Goal: Task Accomplishment & Management: Manage account settings

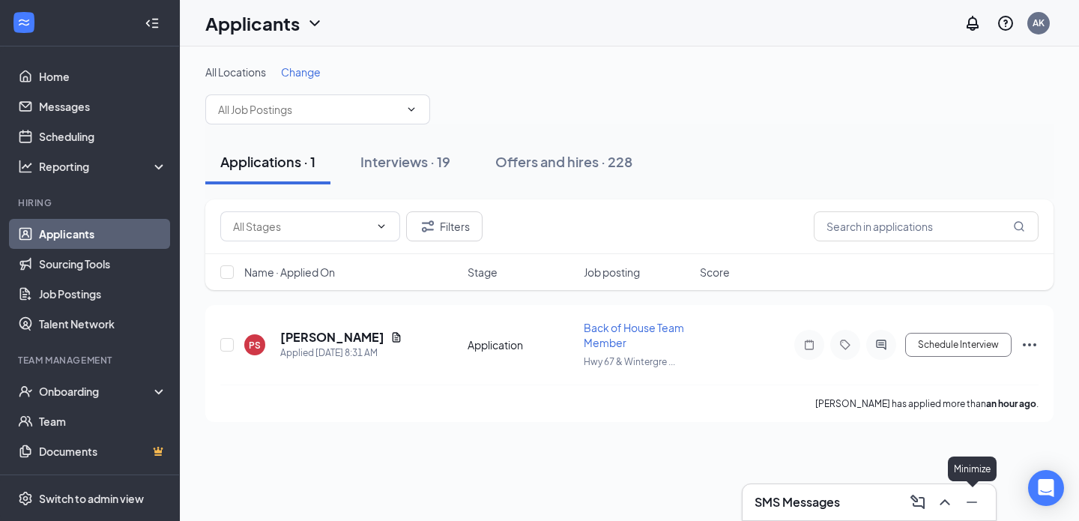
click at [981, 505] on button at bounding box center [972, 502] width 24 height 24
click at [374, 155] on div "Interviews · 19" at bounding box center [406, 161] width 90 height 19
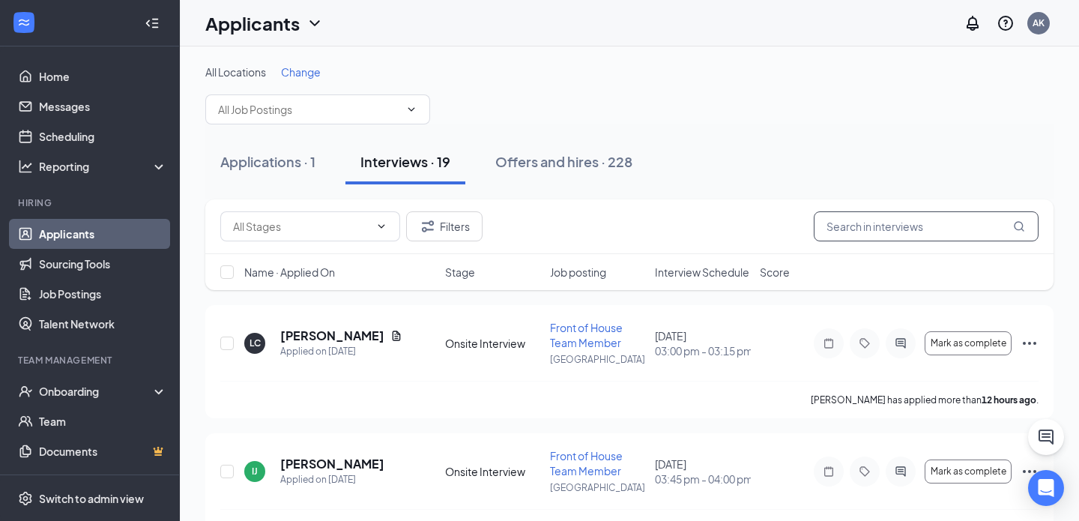
click at [861, 237] on input "text" at bounding box center [926, 226] width 225 height 30
paste input "[PERSON_NAME]"
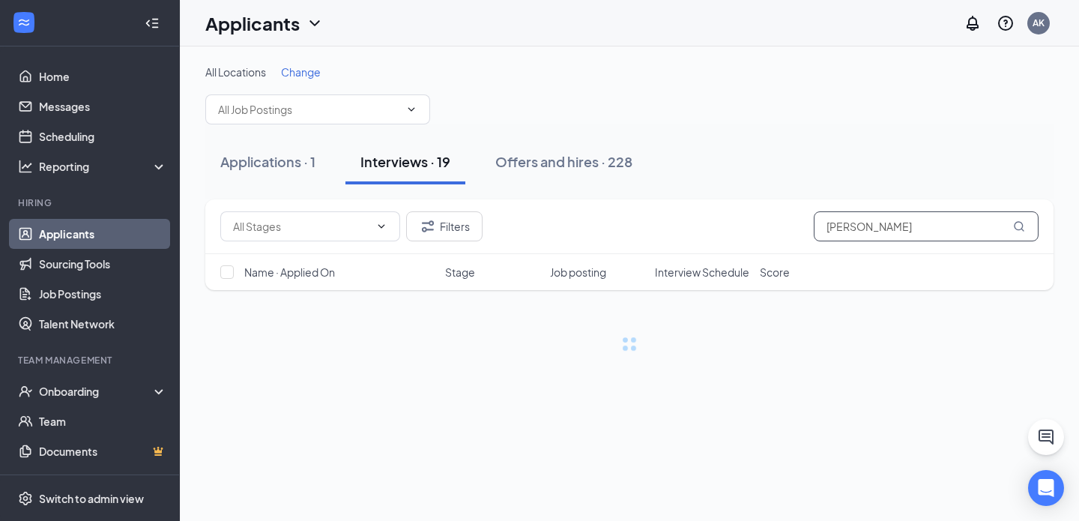
type input "[PERSON_NAME]"
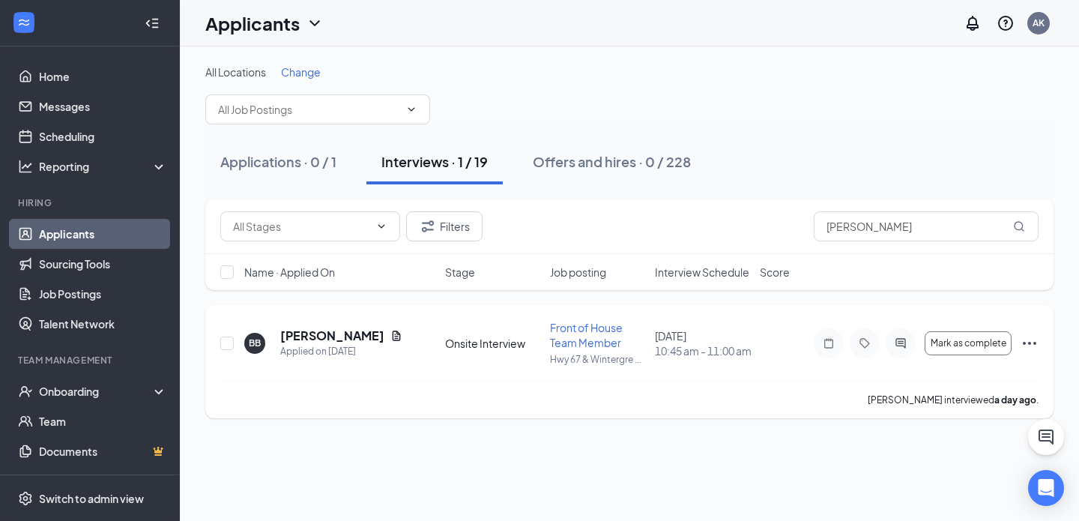
click at [301, 328] on h5 "[PERSON_NAME]" at bounding box center [332, 336] width 104 height 16
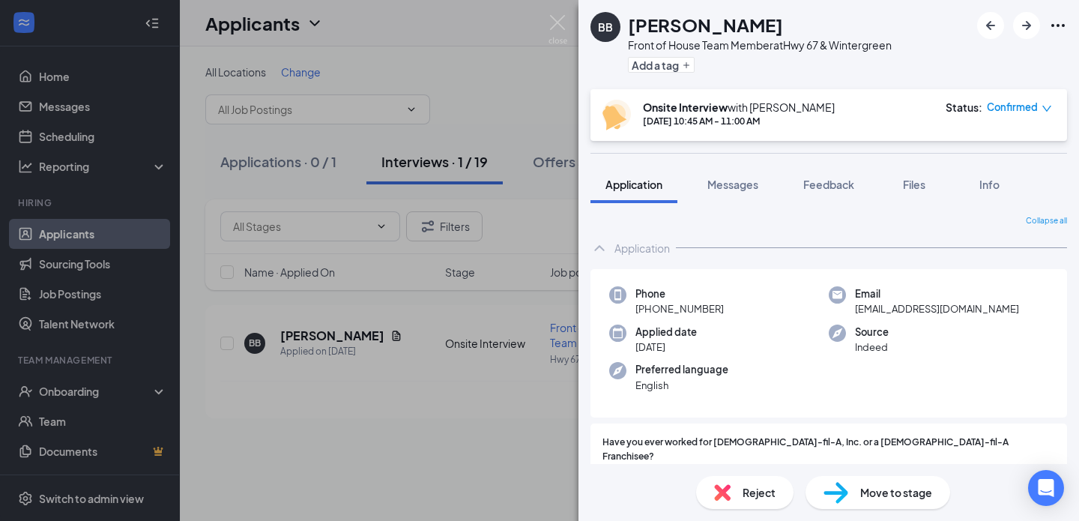
click at [747, 493] on span "Reject" at bounding box center [759, 492] width 33 height 16
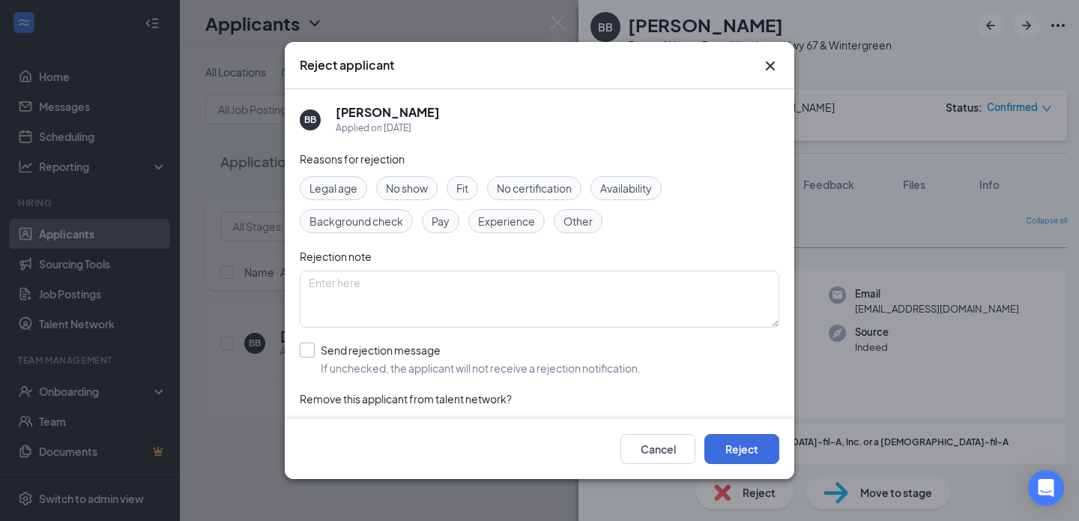
click at [411, 346] on input "Send rejection message If unchecked, the applicant will not receive a rejection…" at bounding box center [470, 359] width 341 height 33
checkbox input "true"
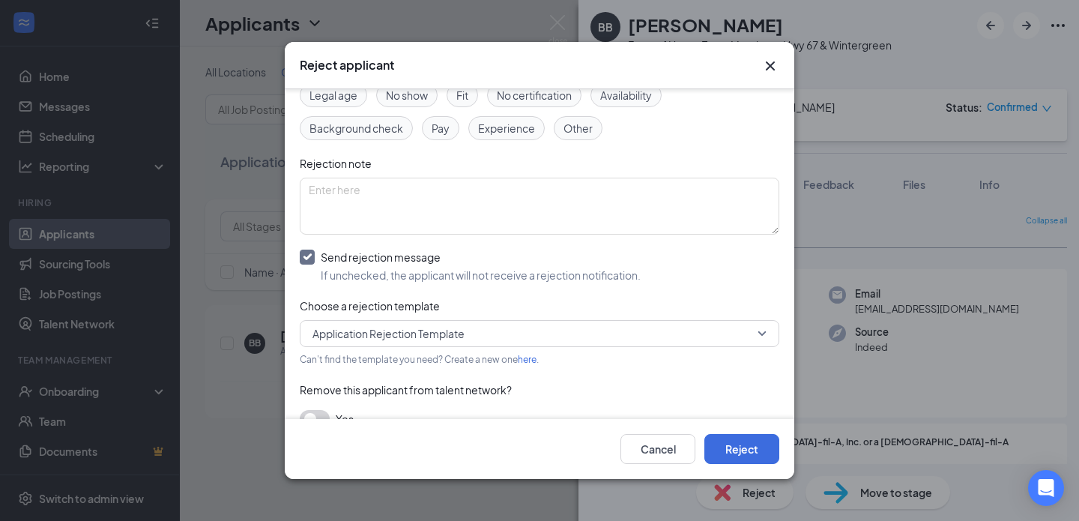
scroll to position [101, 0]
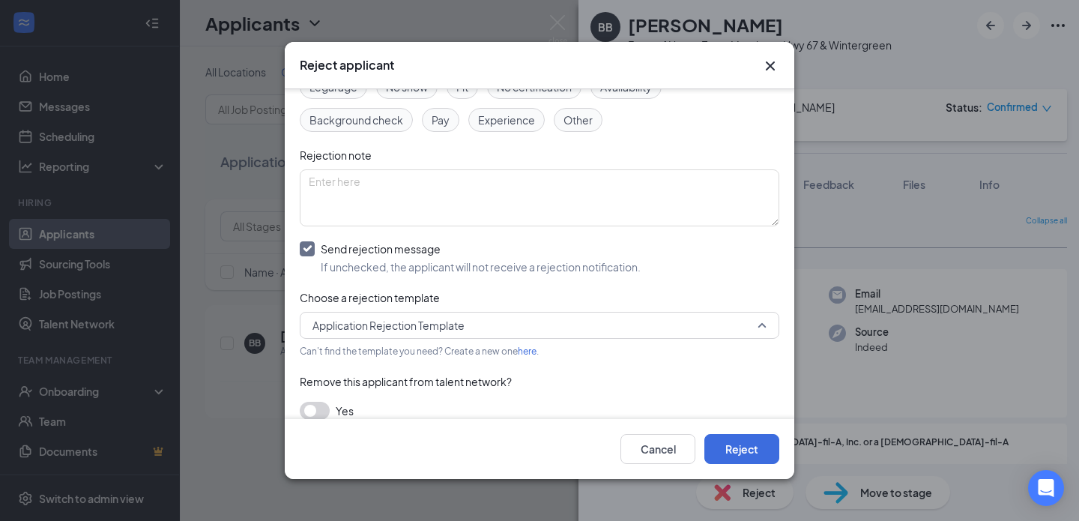
click at [400, 324] on span "Application Rejection Template" at bounding box center [389, 325] width 152 height 22
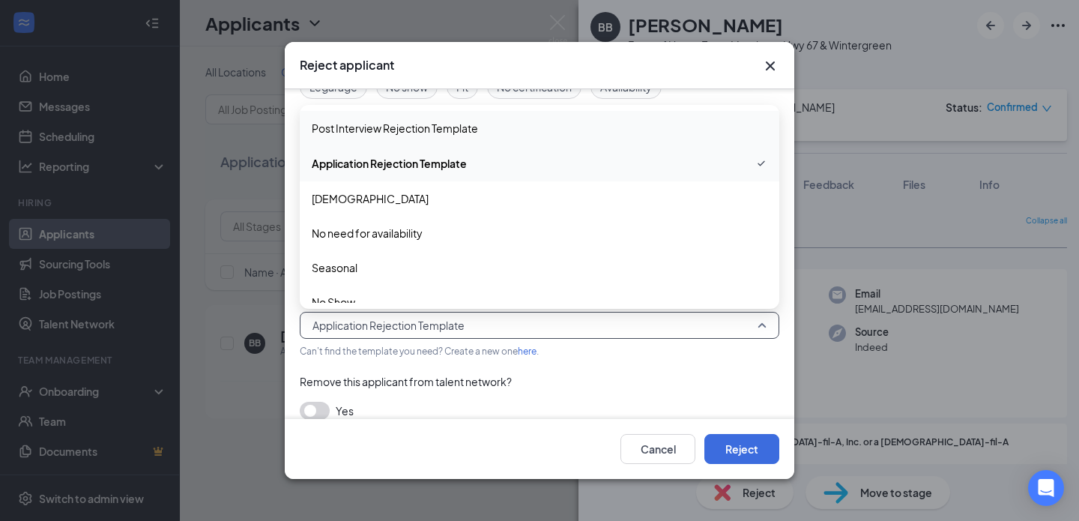
click at [365, 127] on span "Post Interview Rejection Template" at bounding box center [395, 128] width 166 height 16
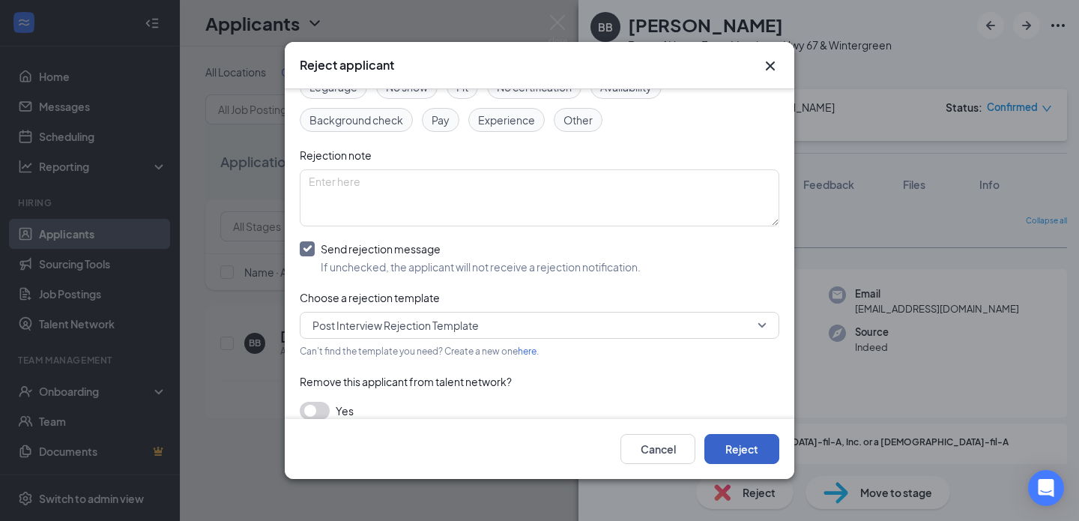
click at [745, 456] on button "Reject" at bounding box center [742, 449] width 75 height 30
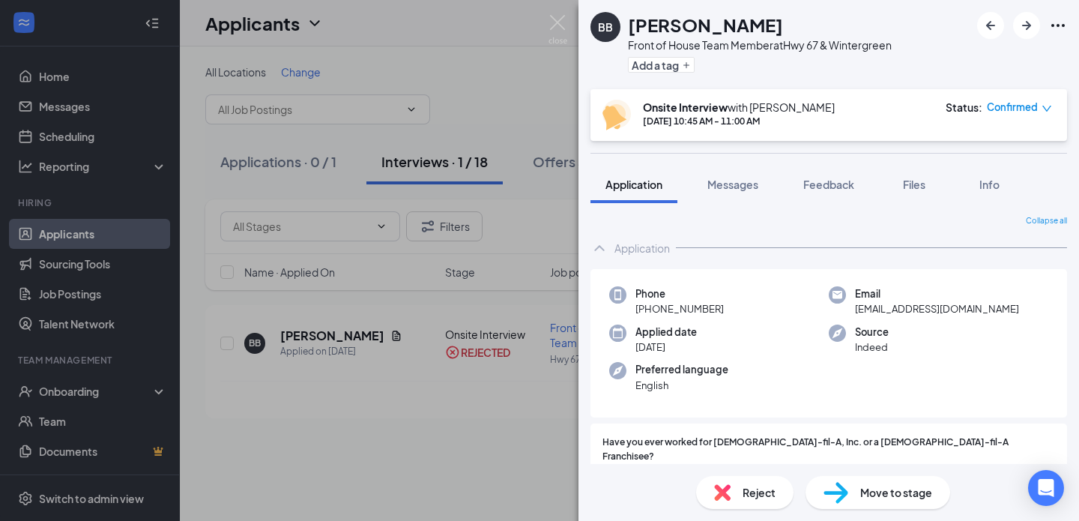
click at [552, 13] on div "BB BROOKLYN [PERSON_NAME] Front of House Team Member at Hwy 67 & Wintergreen Ad…" at bounding box center [539, 260] width 1079 height 521
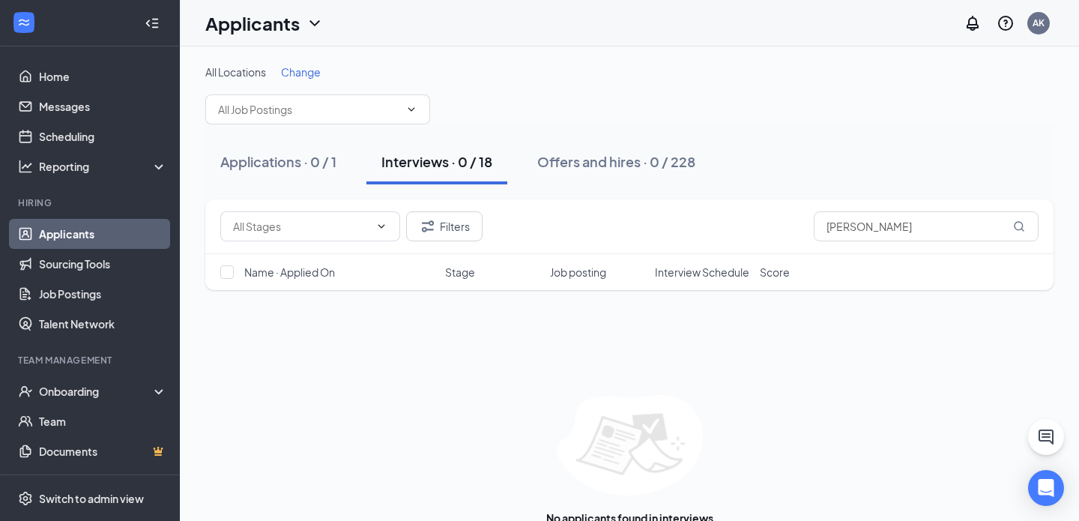
click at [889, 211] on div "Filters [PERSON_NAME]" at bounding box center [629, 226] width 848 height 55
click at [905, 229] on input "[PERSON_NAME]" at bounding box center [926, 226] width 225 height 30
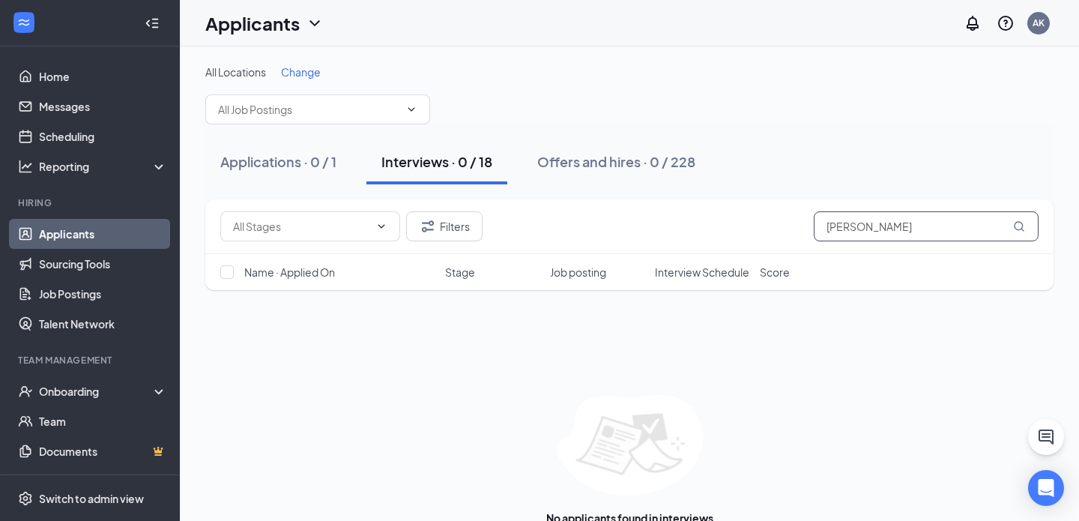
paste input "[PERSON_NAME]"
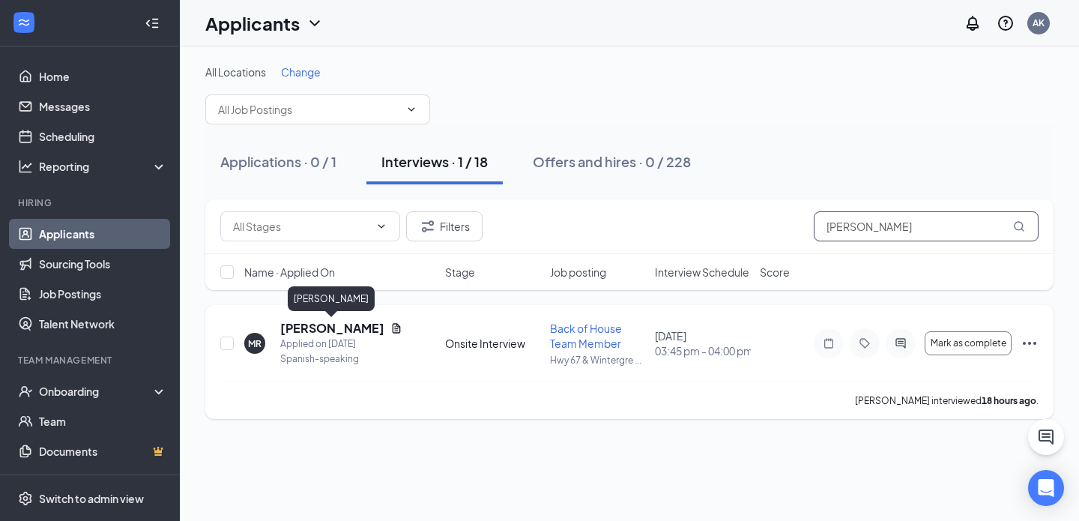
type input "[PERSON_NAME]"
click at [356, 324] on h5 "[PERSON_NAME]" at bounding box center [332, 328] width 104 height 16
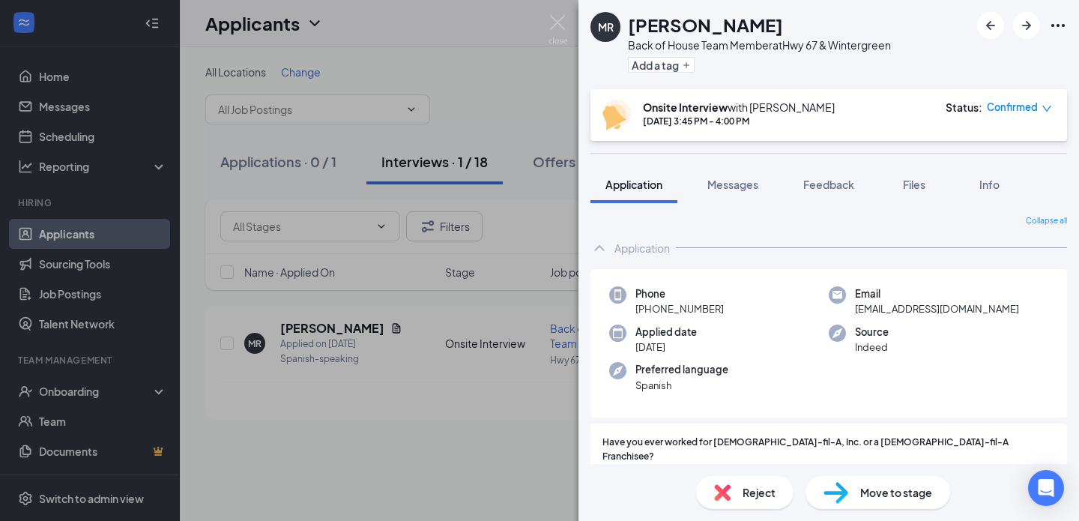
click at [772, 483] on div "Reject" at bounding box center [744, 492] width 97 height 33
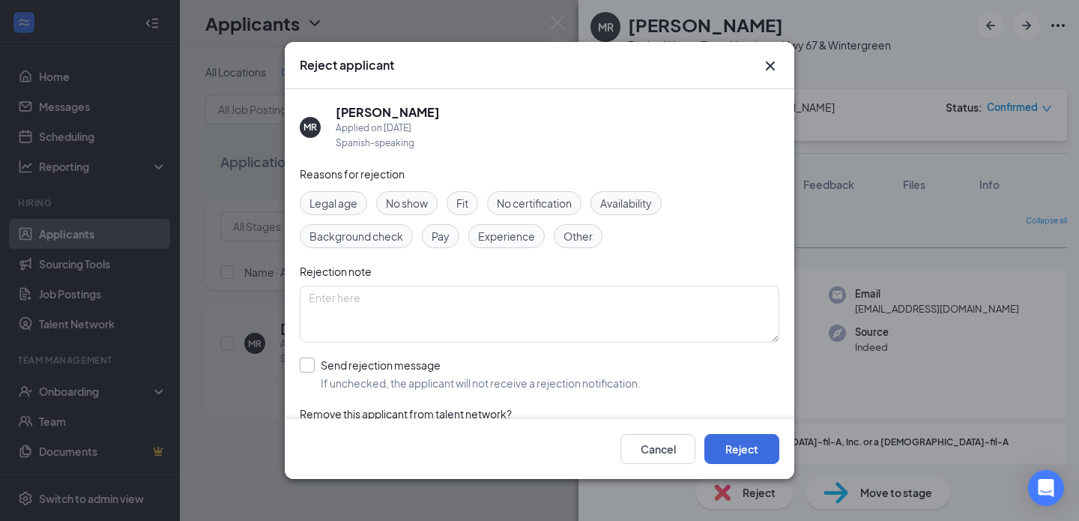
click at [362, 375] on input "Send rejection message If unchecked, the applicant will not receive a rejection…" at bounding box center [470, 374] width 341 height 33
checkbox input "true"
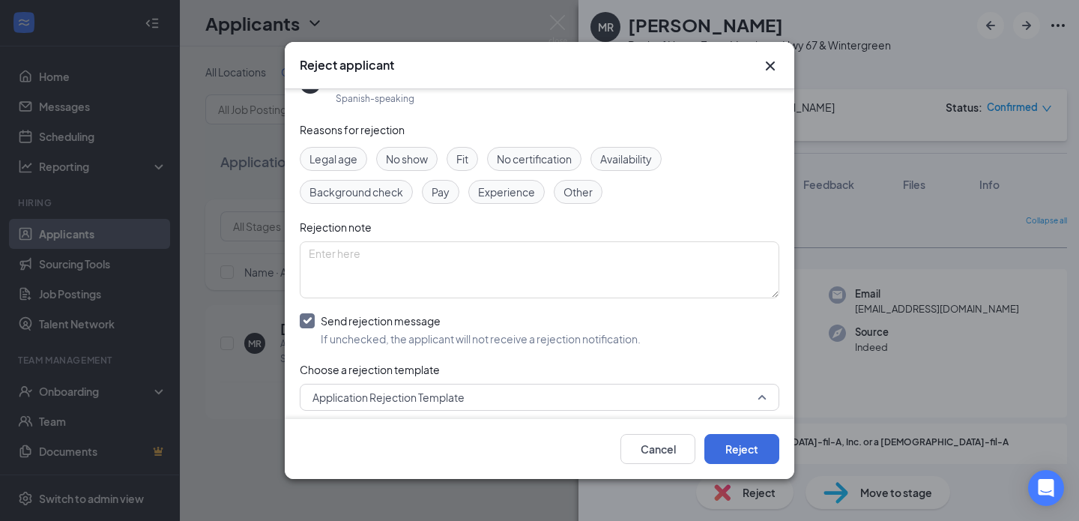
click at [366, 391] on span "Application Rejection Template" at bounding box center [389, 397] width 152 height 22
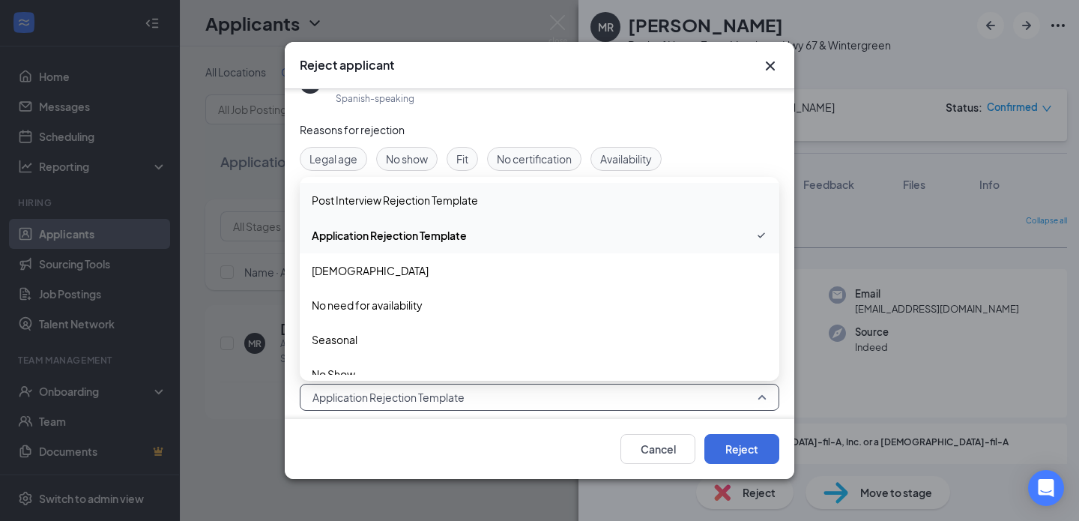
click at [378, 194] on span "Post Interview Rejection Template" at bounding box center [395, 200] width 166 height 16
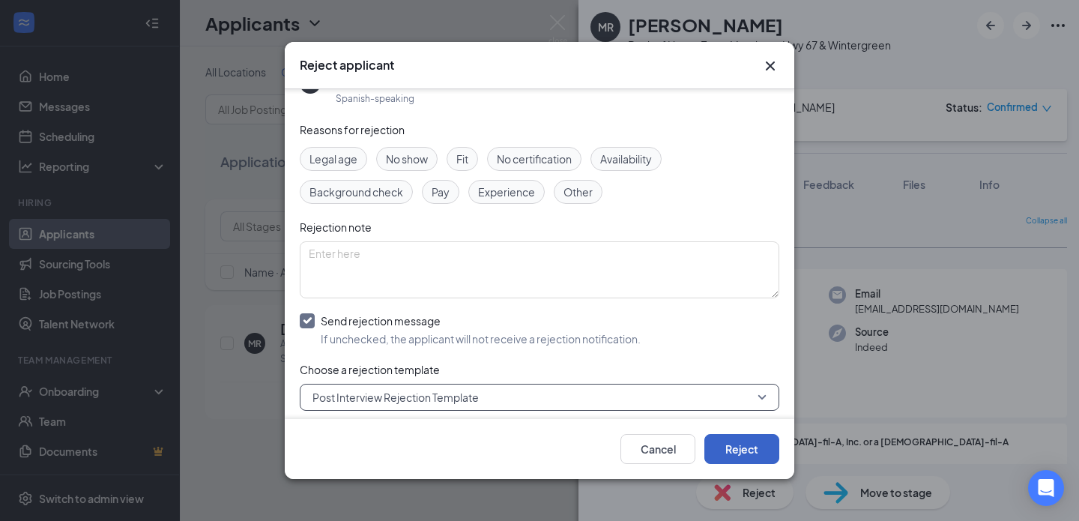
click at [760, 454] on button "Reject" at bounding box center [742, 449] width 75 height 30
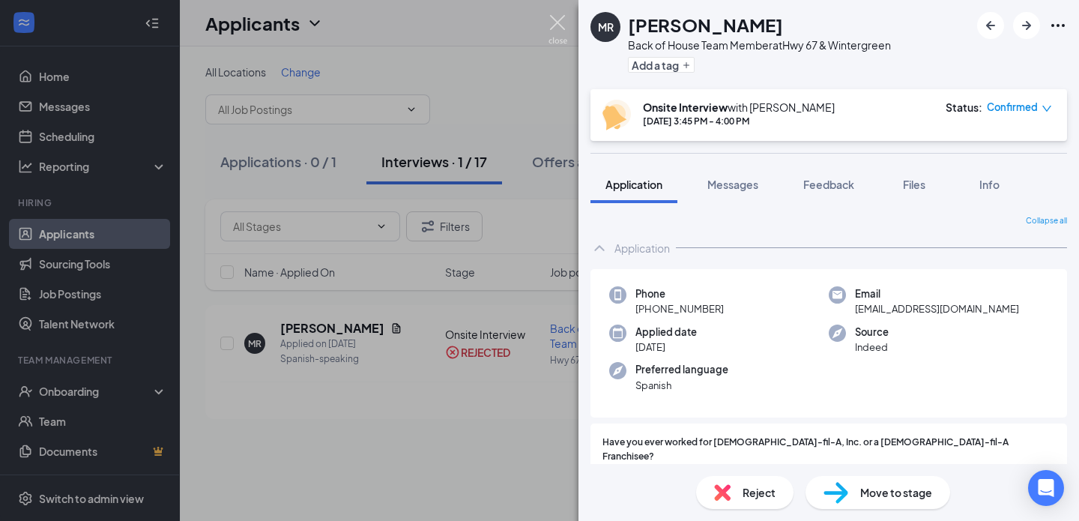
click at [564, 17] on img at bounding box center [558, 29] width 19 height 29
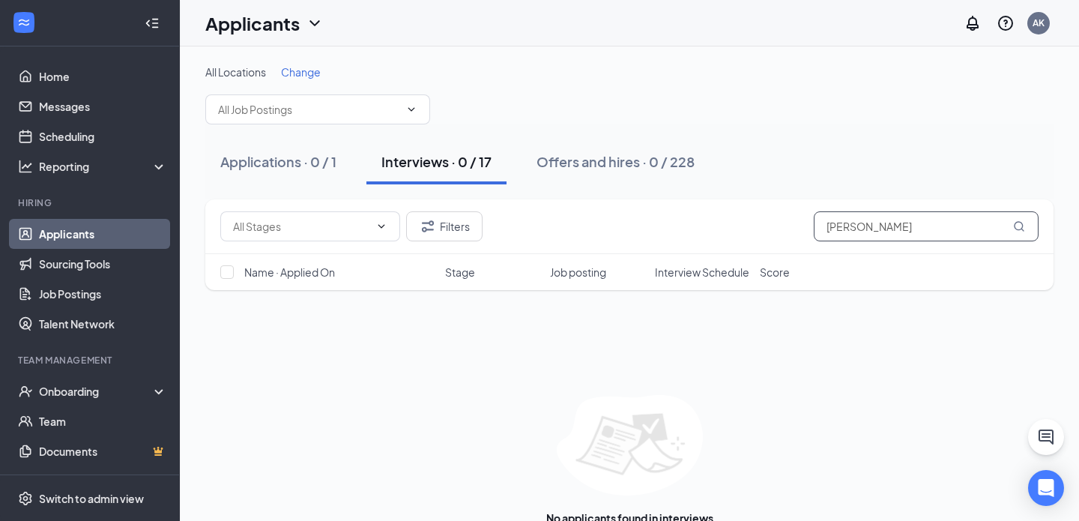
click at [878, 222] on input "[PERSON_NAME]" at bounding box center [926, 226] width 225 height 30
click at [878, 223] on input "[PERSON_NAME]" at bounding box center [926, 226] width 225 height 30
paste input "[PERSON_NAME]"
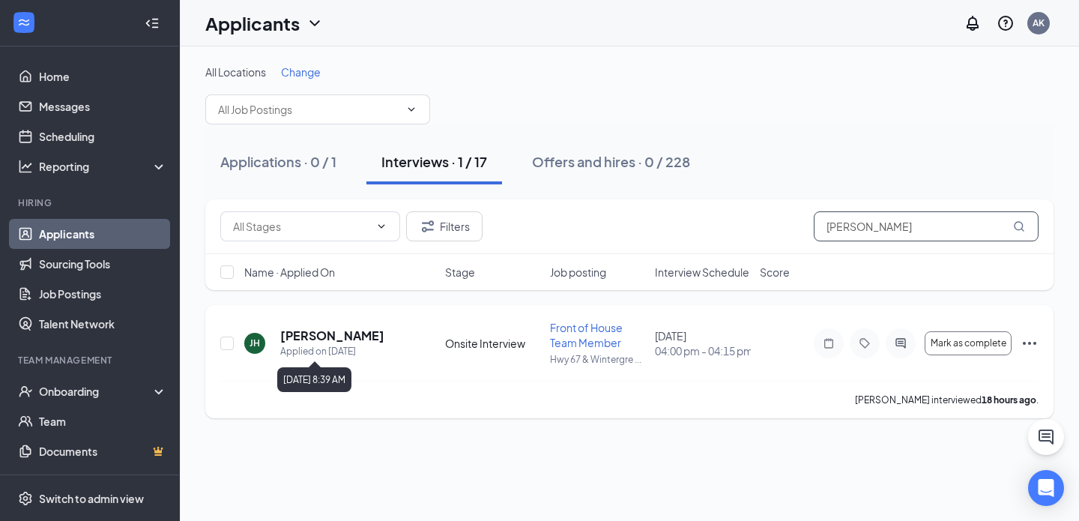
type input "[PERSON_NAME]"
click at [335, 333] on h5 "[PERSON_NAME]" at bounding box center [332, 336] width 104 height 16
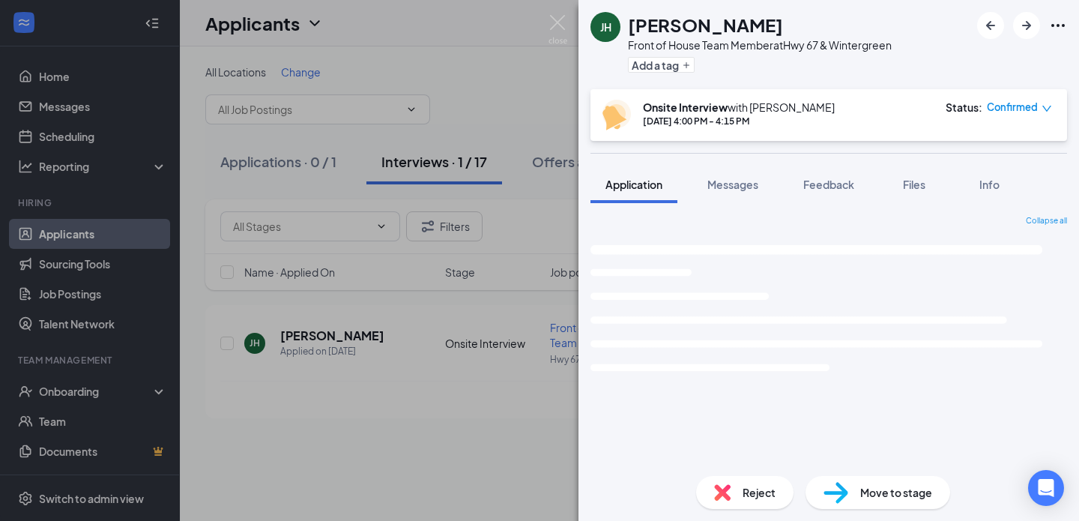
click at [757, 493] on span "Reject" at bounding box center [759, 492] width 33 height 16
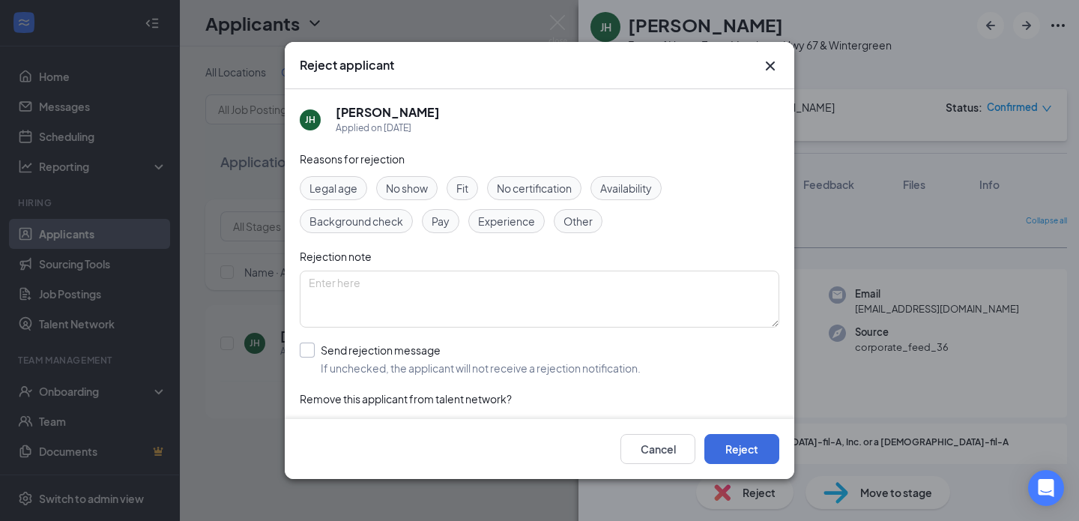
click at [382, 365] on input "Send rejection message If unchecked, the applicant will not receive a rejection…" at bounding box center [470, 359] width 341 height 33
checkbox input "true"
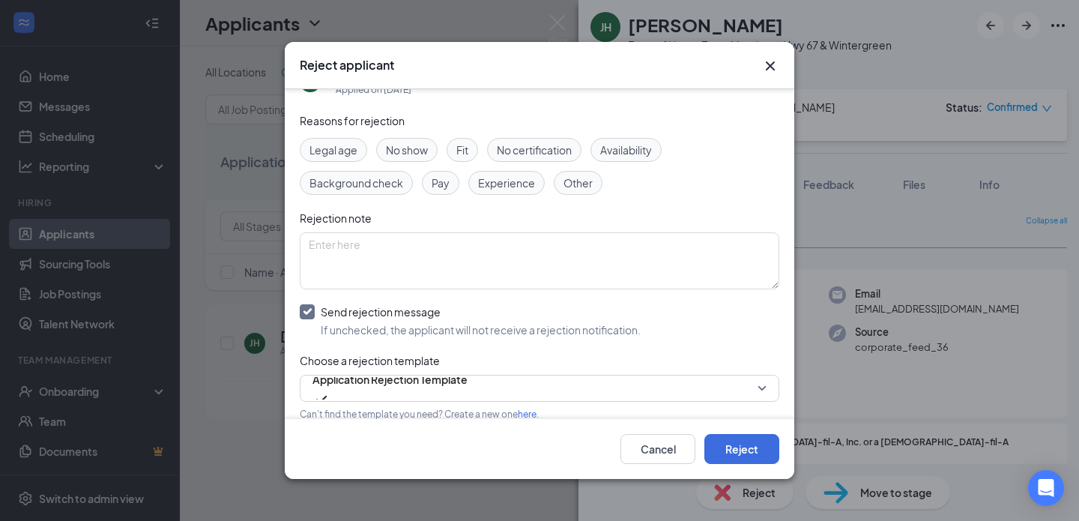
scroll to position [41, 0]
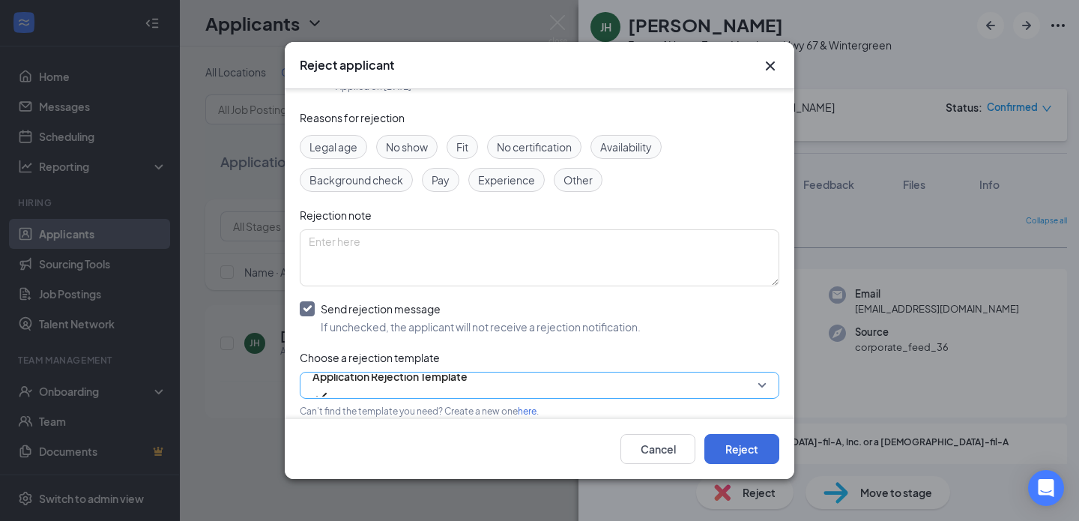
click at [375, 378] on span "Application Rejection Template" at bounding box center [390, 376] width 155 height 22
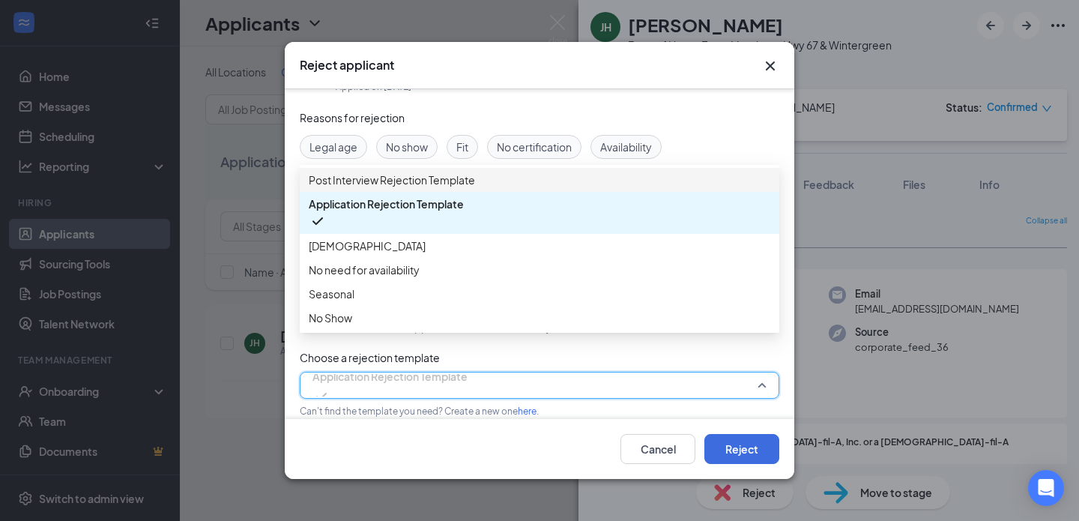
click at [378, 187] on span "Post Interview Rejection Template" at bounding box center [392, 180] width 166 height 16
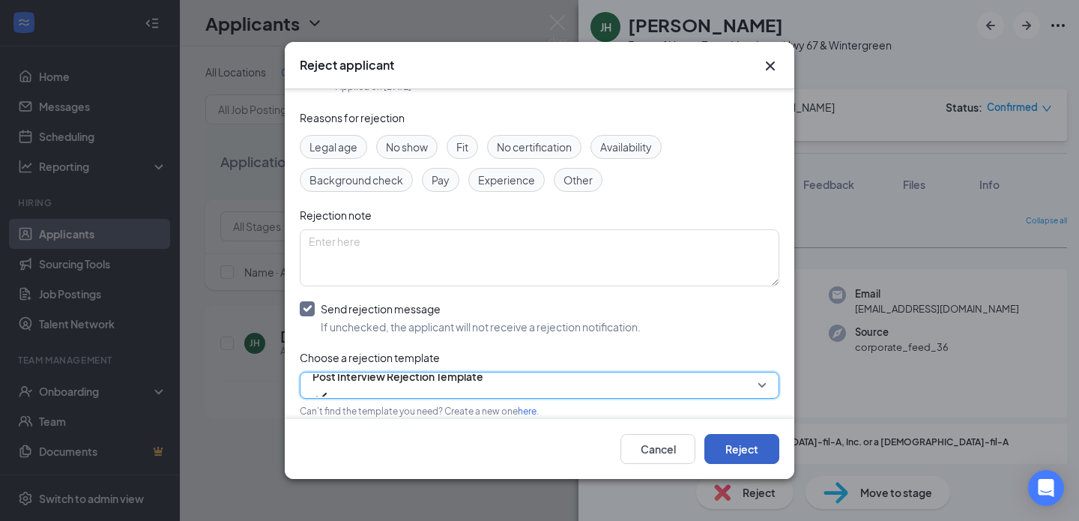
click at [744, 441] on button "Reject" at bounding box center [742, 449] width 75 height 30
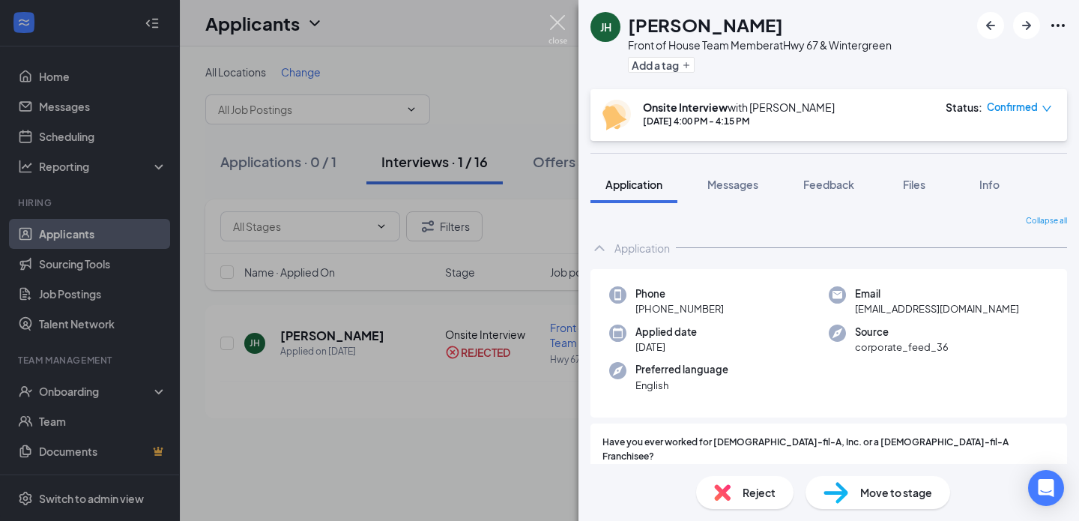
click at [564, 28] on img at bounding box center [558, 29] width 19 height 29
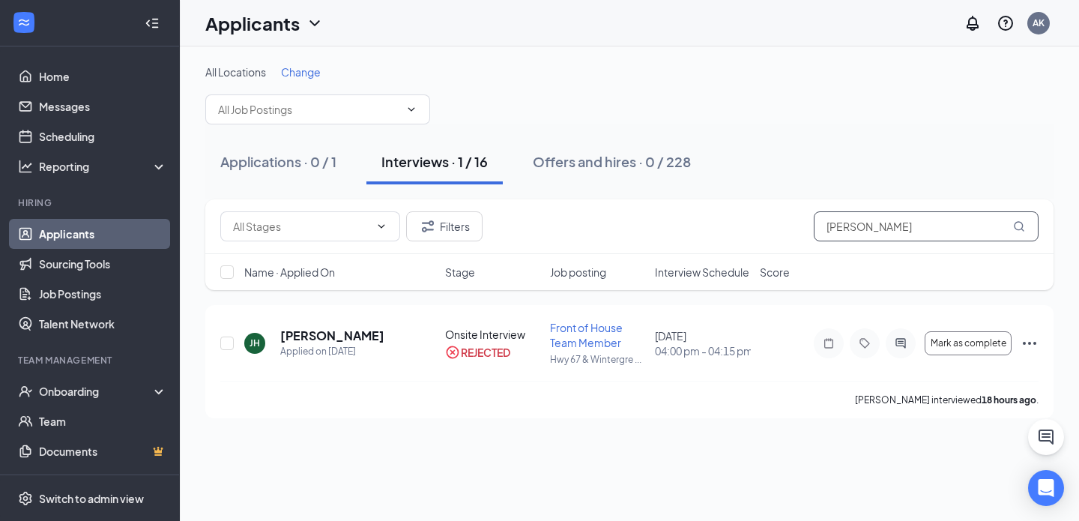
click at [875, 237] on input "[PERSON_NAME]" at bounding box center [926, 226] width 225 height 30
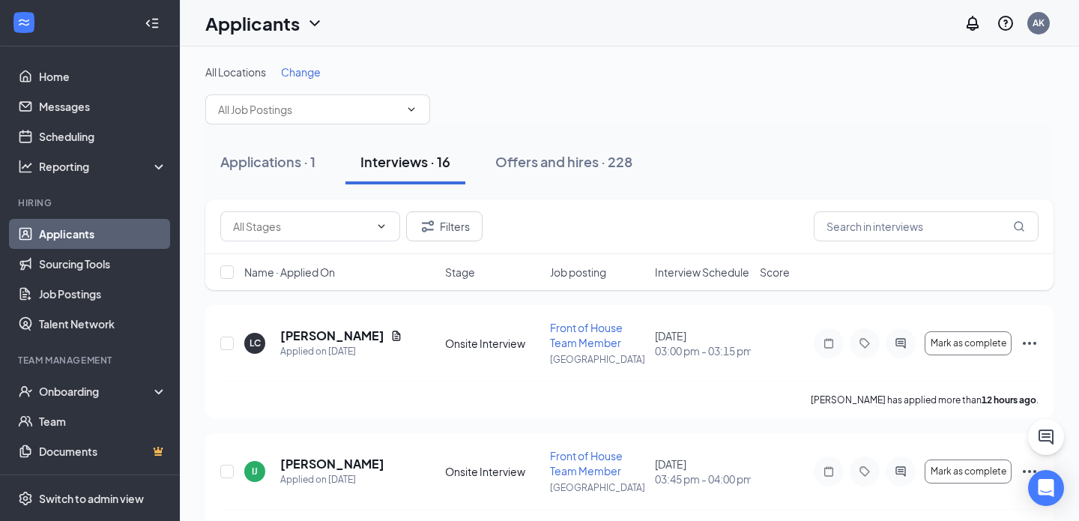
click at [672, 262] on div "Name · Applied On Stage Job posting Interview Schedule Score" at bounding box center [629, 272] width 848 height 36
click at [674, 273] on span "Interview Schedule" at bounding box center [702, 272] width 94 height 15
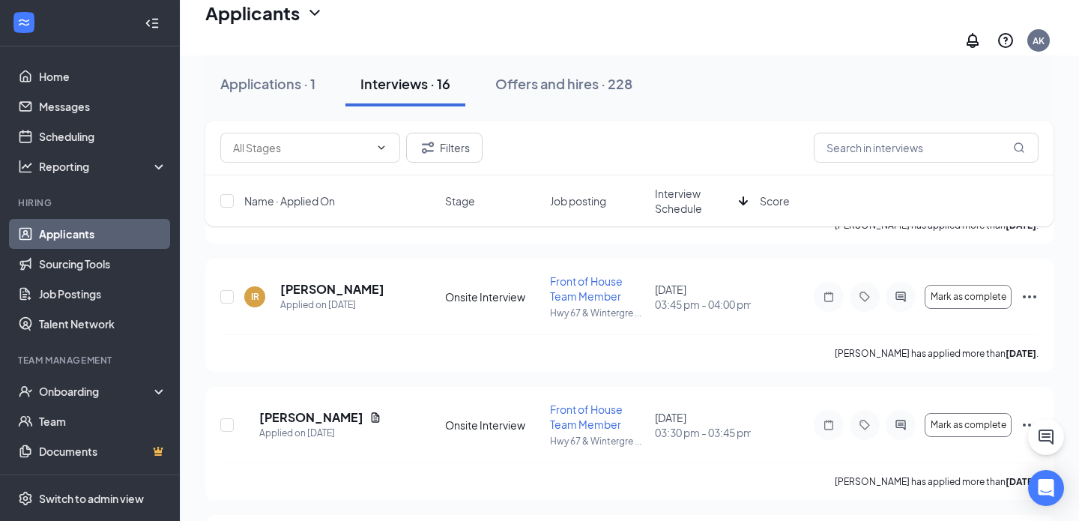
scroll to position [1853, 0]
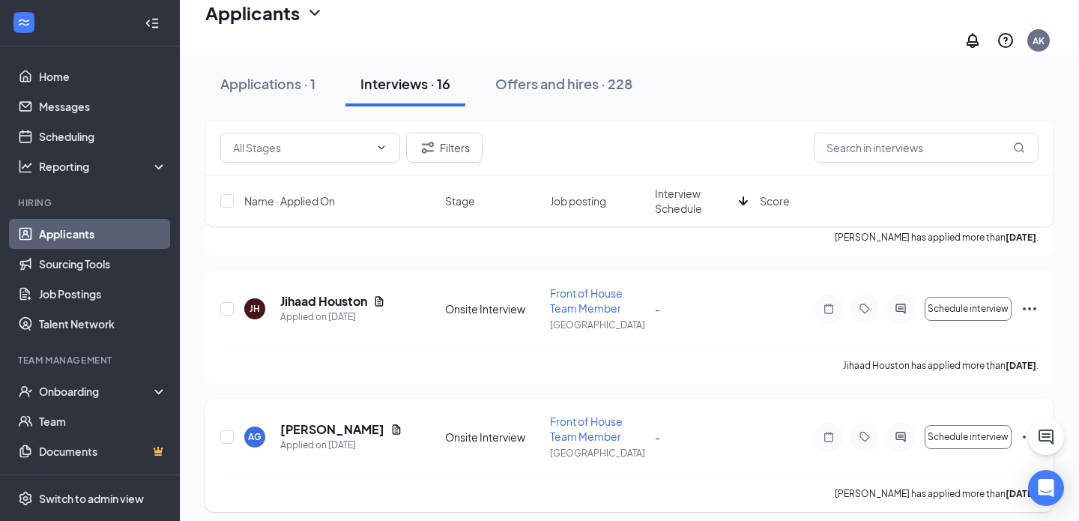
click at [1024, 435] on icon "Ellipses" at bounding box center [1029, 436] width 13 height 3
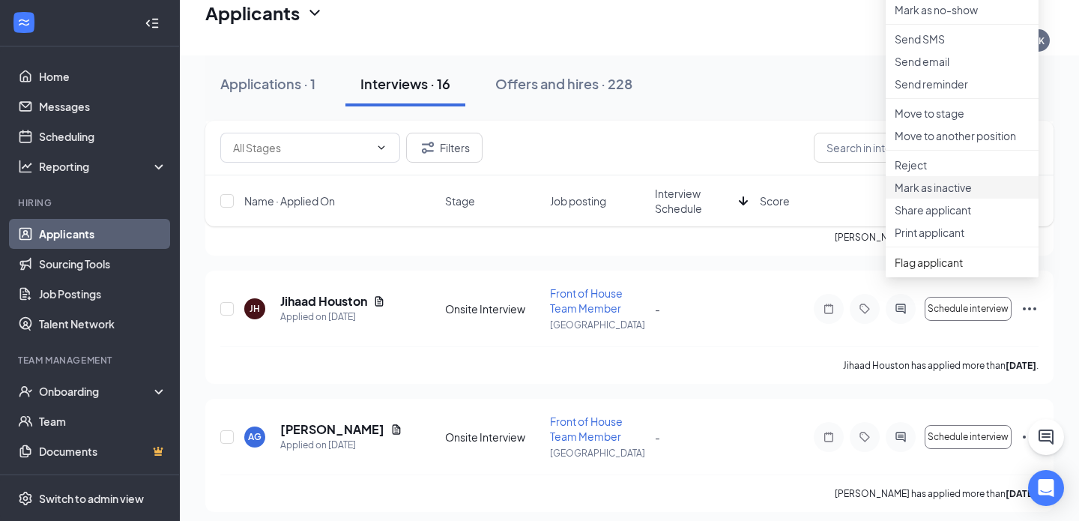
click at [967, 195] on p "Mark as inactive" at bounding box center [962, 187] width 135 height 15
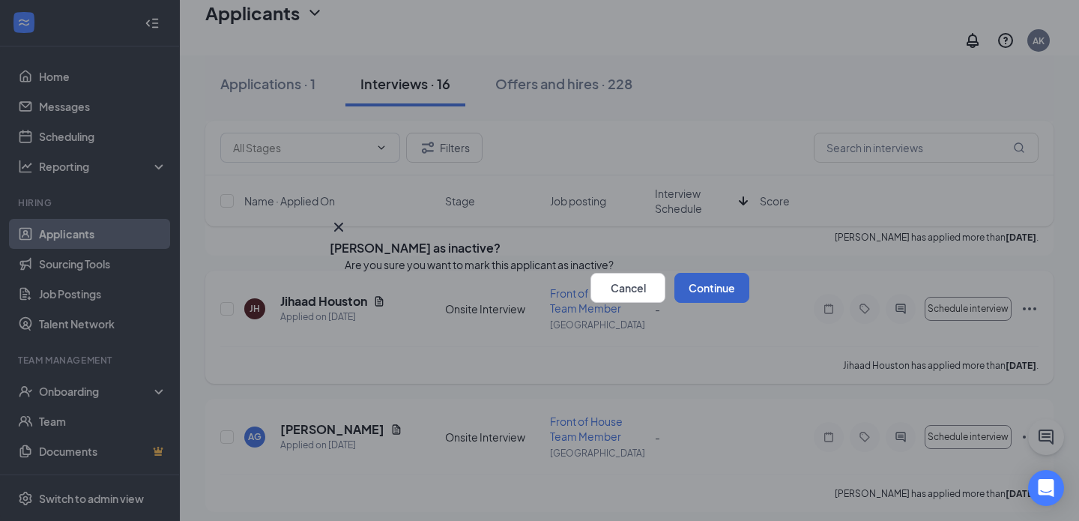
click at [700, 303] on button "Continue" at bounding box center [712, 288] width 75 height 30
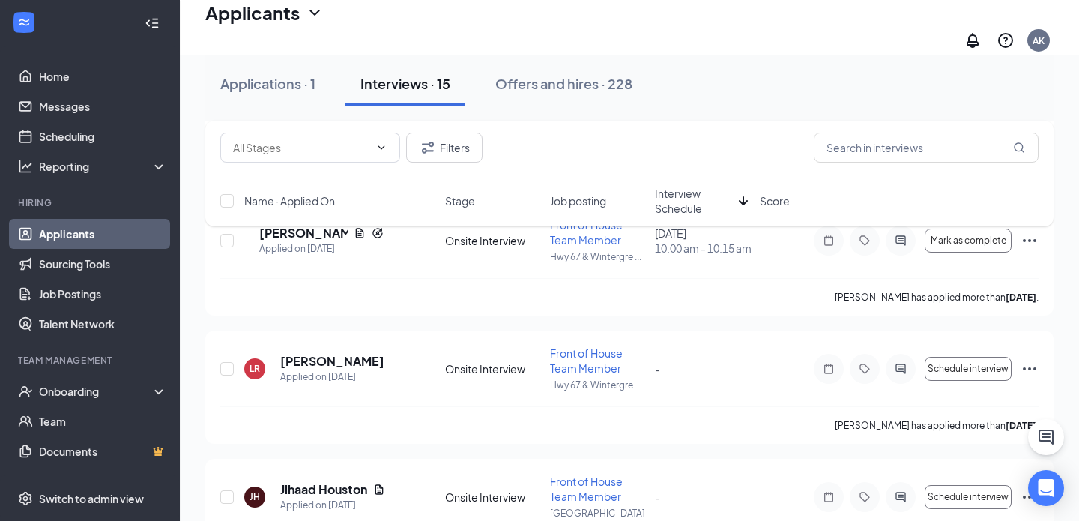
scroll to position [1638, 0]
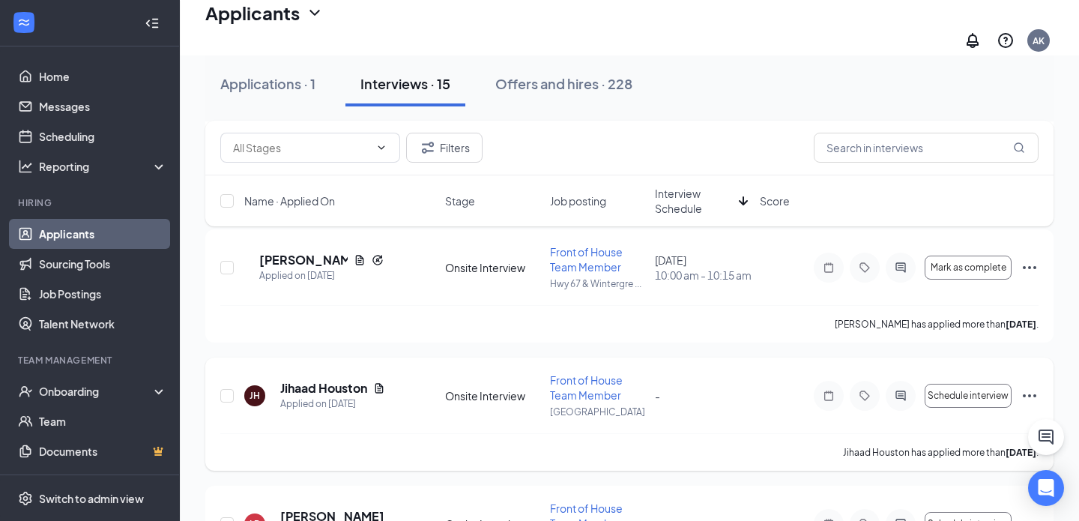
click at [1030, 388] on icon "Ellipses" at bounding box center [1030, 396] width 18 height 18
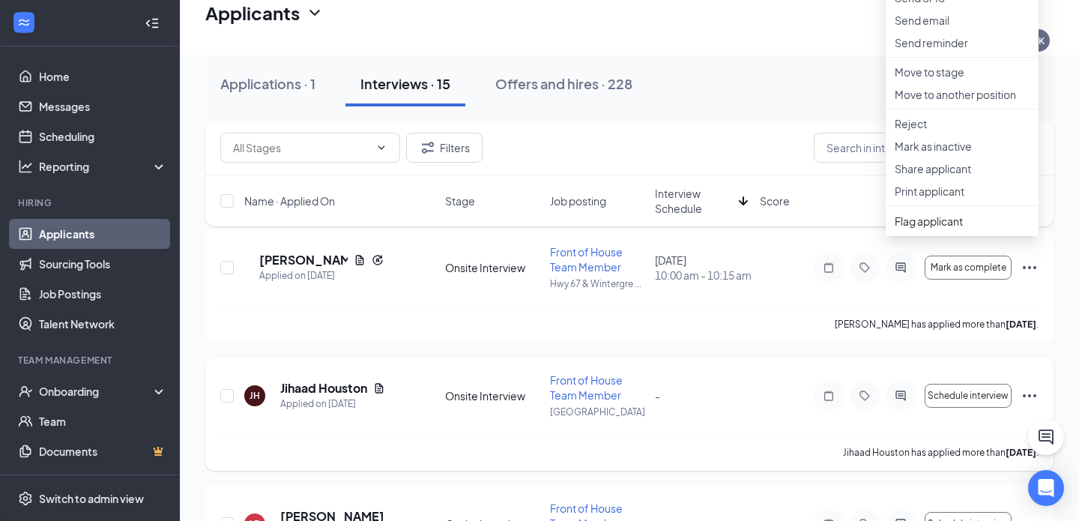
click at [769, 393] on div "[PERSON_NAME] [PERSON_NAME] Applied on [DATE] Onsite Interview Front of House T…" at bounding box center [629, 403] width 818 height 61
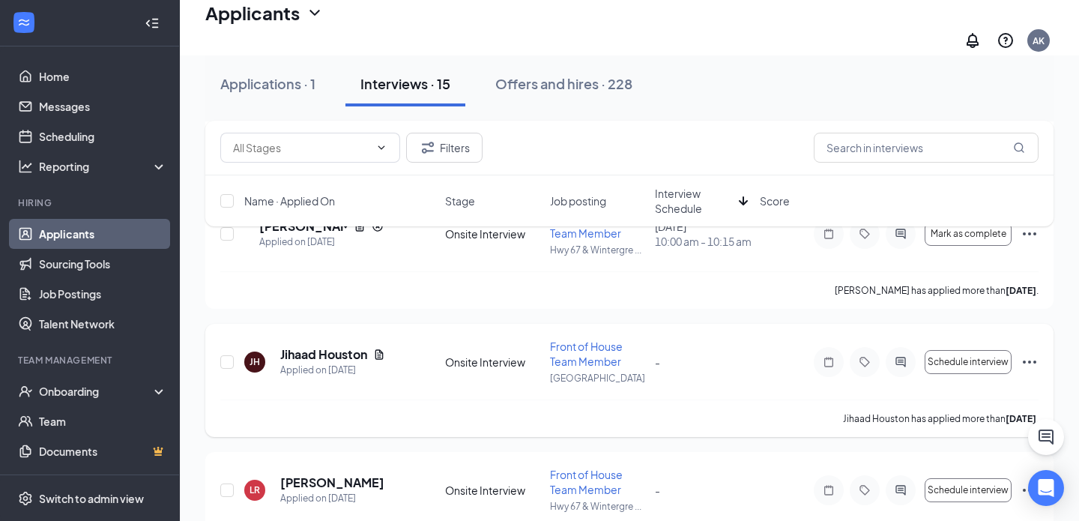
scroll to position [1725, 0]
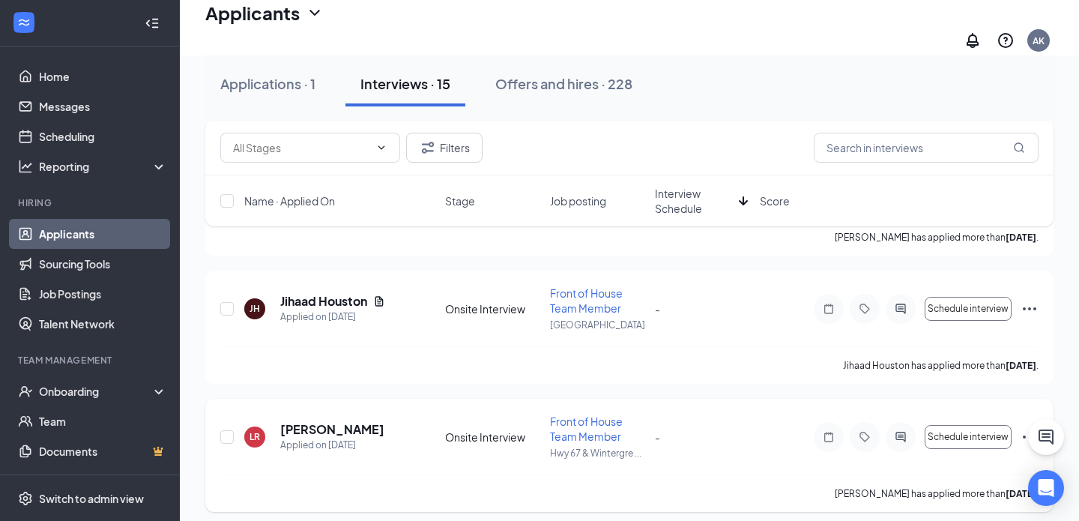
click at [1025, 435] on icon "Ellipses" at bounding box center [1029, 436] width 13 height 3
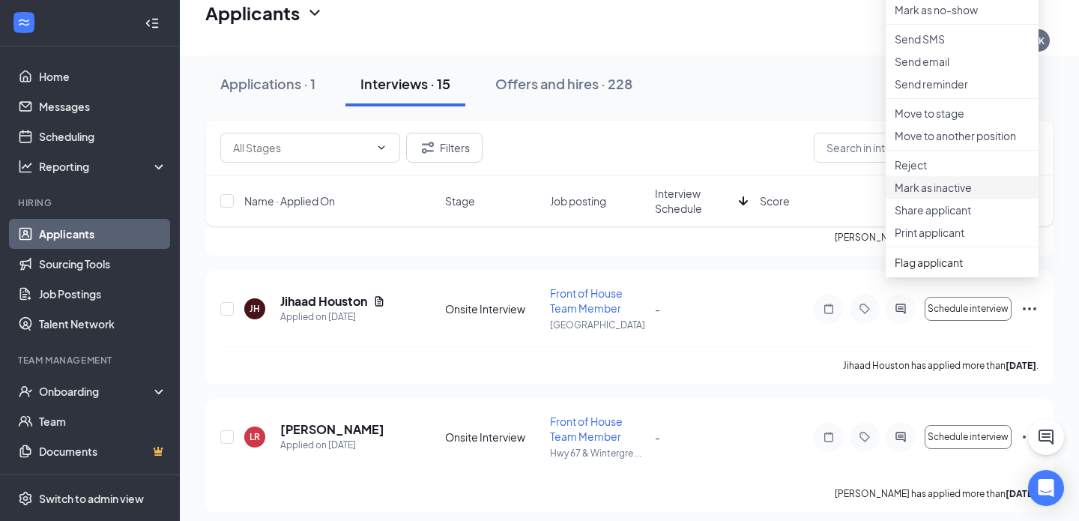
click at [962, 199] on li "Mark as inactive" at bounding box center [962, 187] width 153 height 22
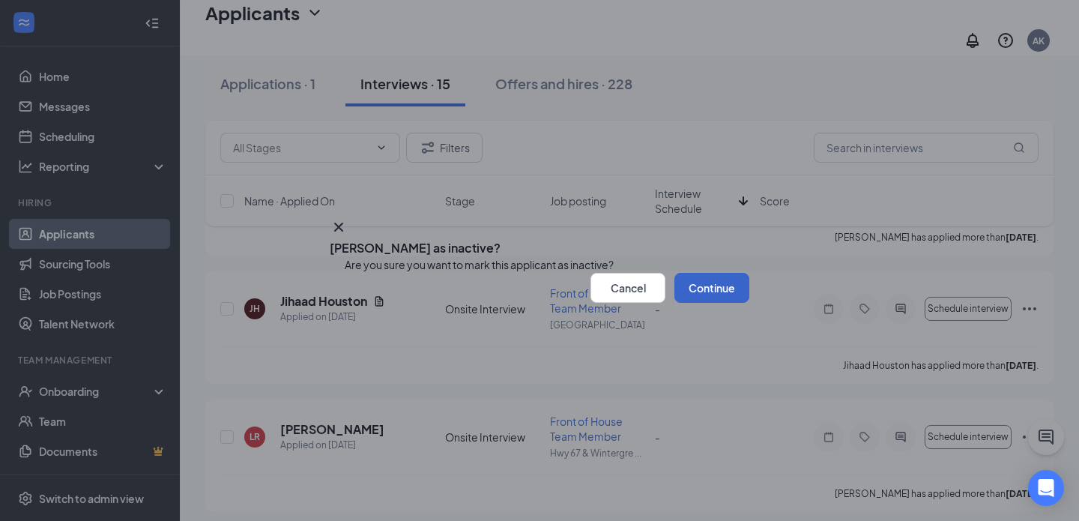
click at [681, 303] on button "Continue" at bounding box center [712, 288] width 75 height 30
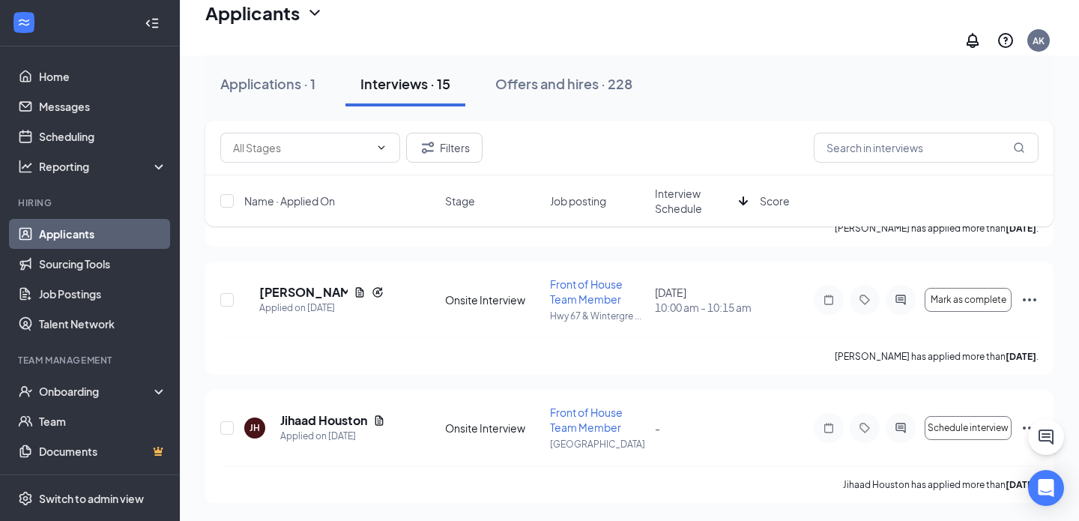
scroll to position [1597, 0]
